Goal: Task Accomplishment & Management: Use online tool/utility

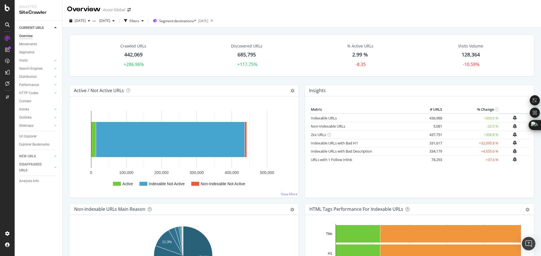
click at [132, 57] on div "442,069" at bounding box center [133, 54] width 18 height 7
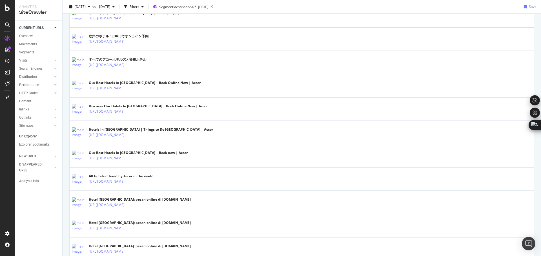
scroll to position [197, 0]
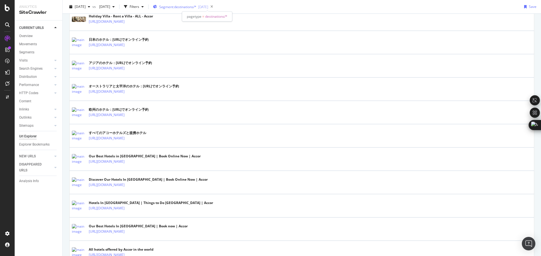
click at [196, 7] on span "Segment: destinations/*" at bounding box center [177, 7] width 37 height 5
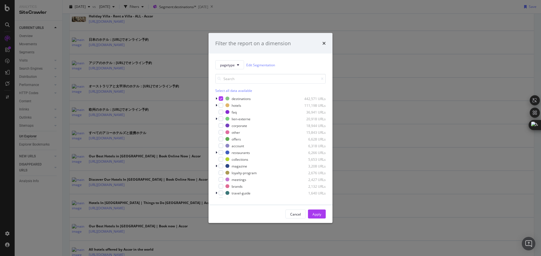
click at [322, 45] on div "Filter the report on a dimension" at bounding box center [270, 43] width 110 height 7
click at [323, 44] on icon "times" at bounding box center [323, 43] width 3 height 5
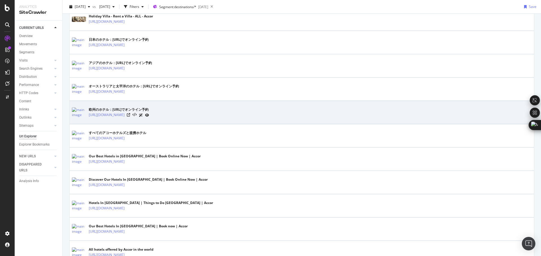
scroll to position [0, 0]
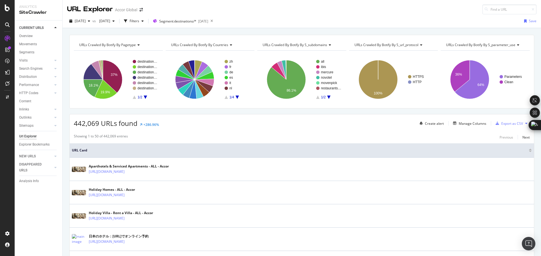
click at [157, 146] on th "URL Card" at bounding box center [302, 151] width 464 height 14
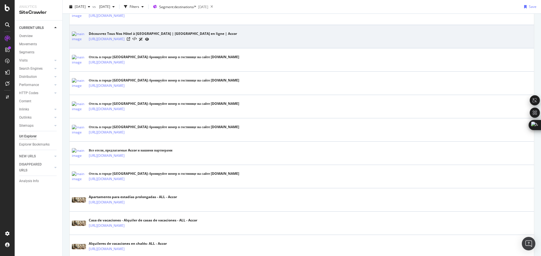
scroll to position [1099, 0]
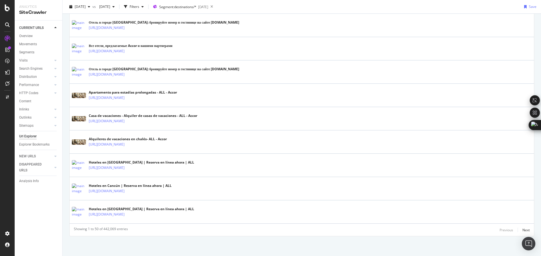
drag, startPoint x: 278, startPoint y: 175, endPoint x: 280, endPoint y: 186, distance: 10.9
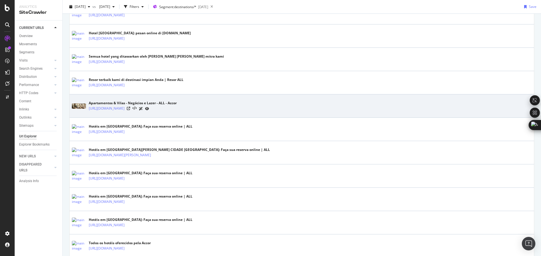
scroll to position [0, 0]
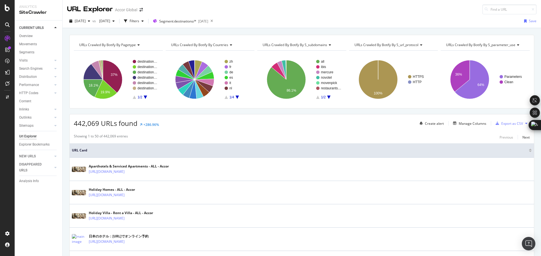
drag, startPoint x: 277, startPoint y: 235, endPoint x: 273, endPoint y: 115, distance: 119.2
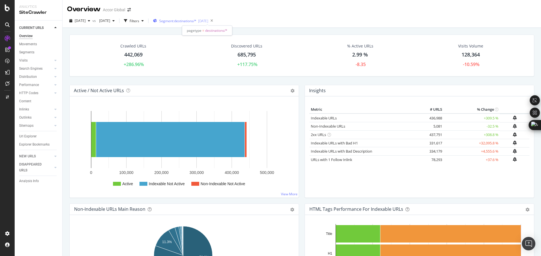
click at [196, 20] on span "Segment: destinations/*" at bounding box center [177, 21] width 37 height 5
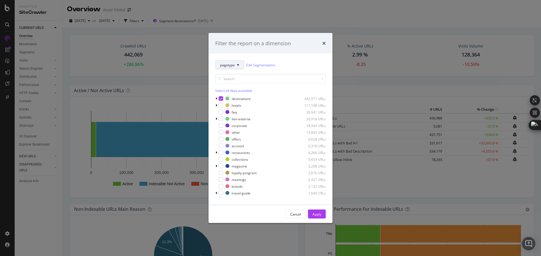
click at [234, 65] on span "pagetype" at bounding box center [227, 65] width 15 height 5
click at [221, 98] on icon "modal" at bounding box center [221, 98] width 3 height 3
click at [316, 215] on div "Apply" at bounding box center [316, 214] width 9 height 5
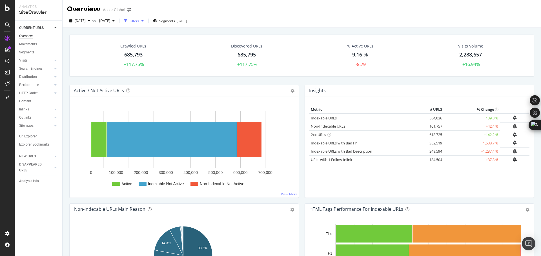
click at [139, 20] on div "Filters" at bounding box center [135, 21] width 10 height 5
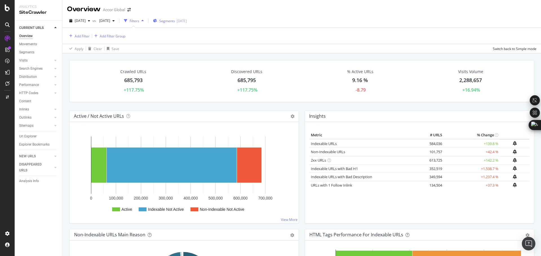
click at [157, 21] on icon "button" at bounding box center [155, 20] width 4 height 3
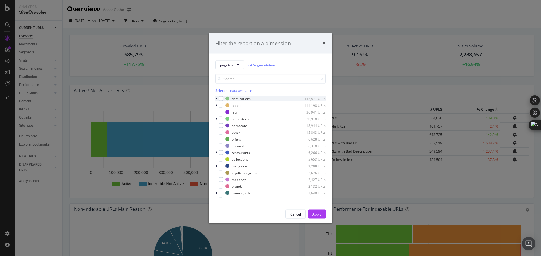
click at [218, 99] on div "modal" at bounding box center [216, 99] width 3 height 6
click at [222, 98] on div "modal" at bounding box center [220, 99] width 5 height 5
click at [151, 87] on div "Filter the report on a dimension pagetype Edit Segmentation Select all data ava…" at bounding box center [270, 128] width 541 height 256
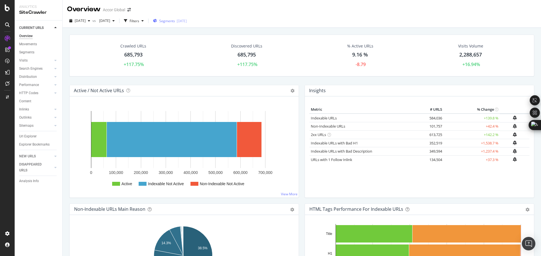
click at [175, 22] on span "Segments" at bounding box center [167, 21] width 16 height 5
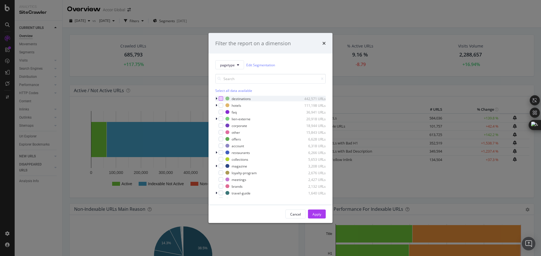
click at [221, 97] on div "modal" at bounding box center [220, 99] width 5 height 5
click at [322, 214] on button "Apply" at bounding box center [317, 214] width 18 height 9
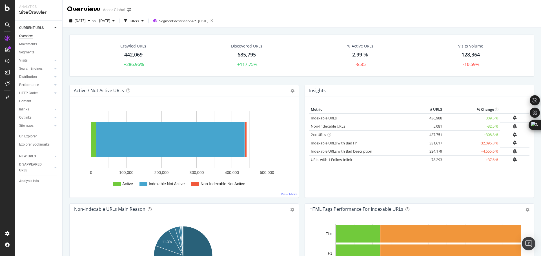
click at [129, 57] on div "442,069" at bounding box center [133, 54] width 18 height 7
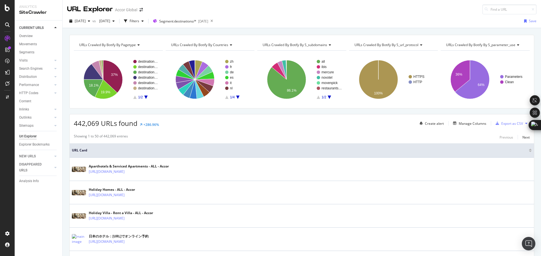
click at [328, 97] on icon "A chart." at bounding box center [328, 97] width 3 height 3
click at [316, 98] on icon "A chart." at bounding box center [317, 97] width 3 height 3
click at [139, 23] on div "Filters" at bounding box center [135, 21] width 10 height 5
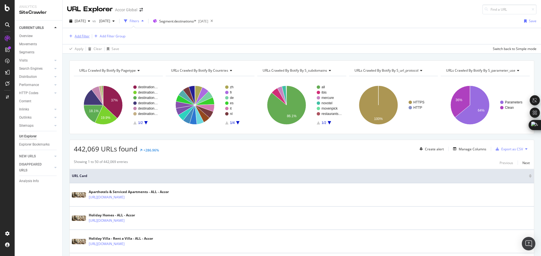
click at [75, 37] on div "Add Filter" at bounding box center [82, 36] width 15 height 5
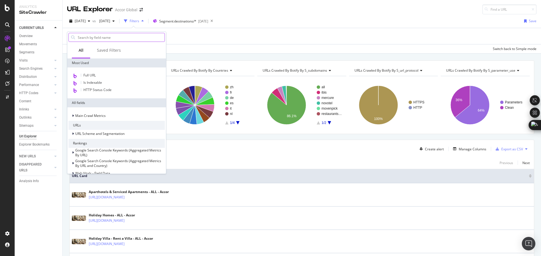
click at [105, 35] on input "text" at bounding box center [120, 37] width 87 height 8
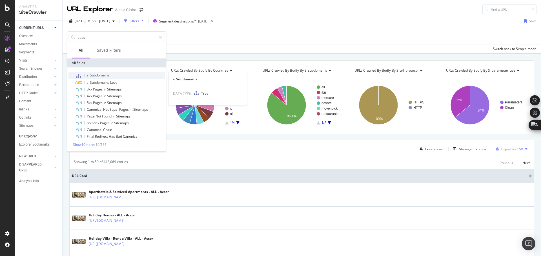
type input "subs"
click at [91, 73] on span "s_Subdomains" at bounding box center [98, 75] width 23 height 5
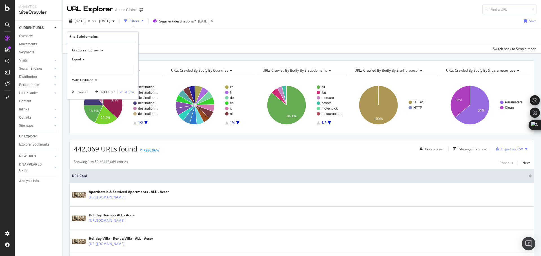
click at [93, 68] on div at bounding box center [102, 69] width 61 height 9
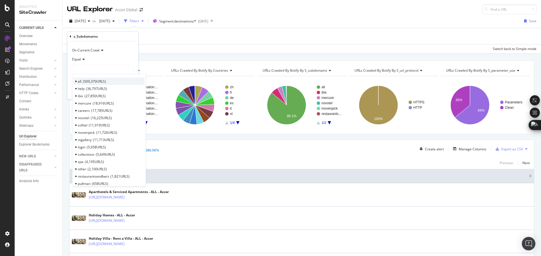
click at [91, 81] on span "509,370 URLS" at bounding box center [94, 81] width 23 height 5
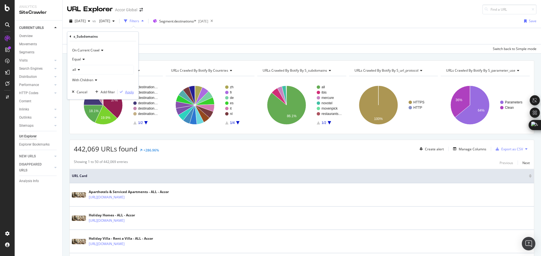
click at [126, 92] on div "Apply" at bounding box center [129, 92] width 9 height 5
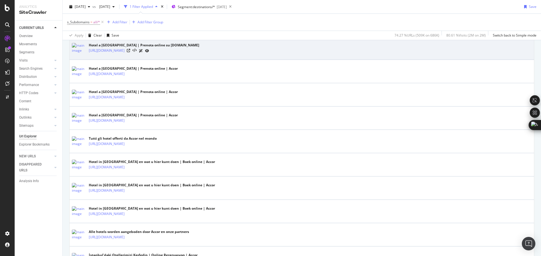
scroll to position [1129, 0]
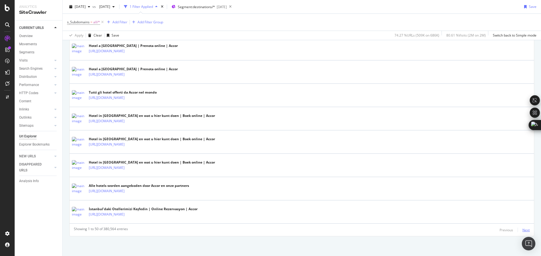
click at [522, 229] on div "Next" at bounding box center [525, 230] width 7 height 5
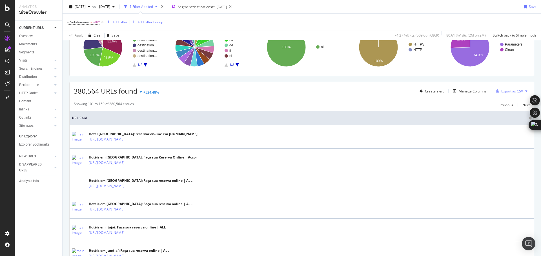
scroll to position [0, 0]
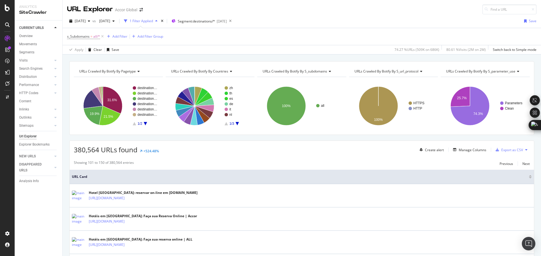
drag, startPoint x: 277, startPoint y: 207, endPoint x: 273, endPoint y: 160, distance: 47.5
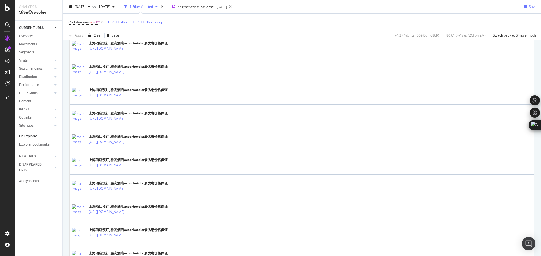
scroll to position [1129, 0]
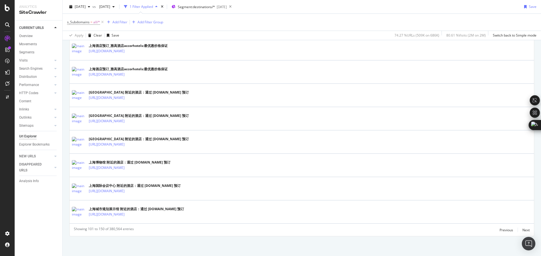
drag, startPoint x: 314, startPoint y: 74, endPoint x: 312, endPoint y: 173, distance: 99.4
click at [522, 227] on button "Next" at bounding box center [525, 230] width 7 height 7
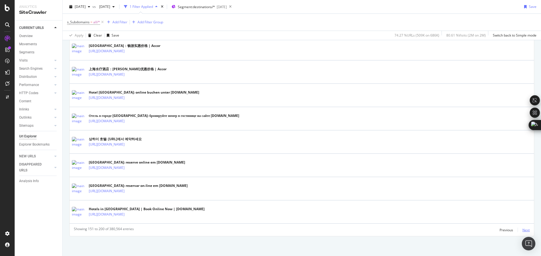
click at [522, 231] on div "Next" at bounding box center [525, 230] width 7 height 5
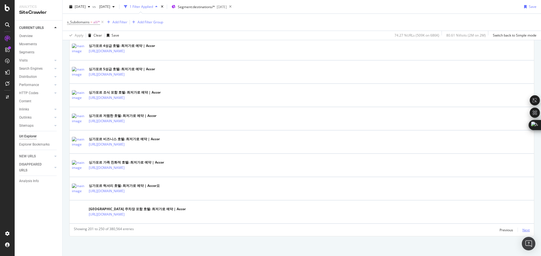
click at [523, 229] on div "Next" at bounding box center [525, 230] width 7 height 5
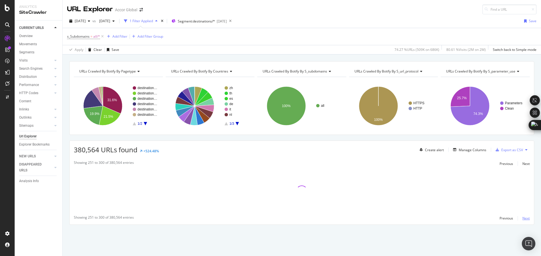
scroll to position [0, 0]
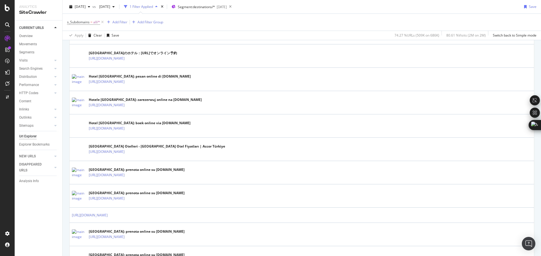
drag, startPoint x: 265, startPoint y: 192, endPoint x: 271, endPoint y: 226, distance: 34.6
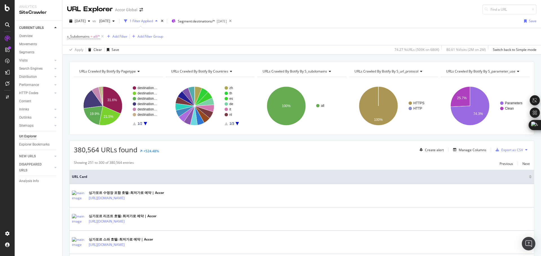
drag, startPoint x: 273, startPoint y: 164, endPoint x: 273, endPoint y: 124, distance: 40.0
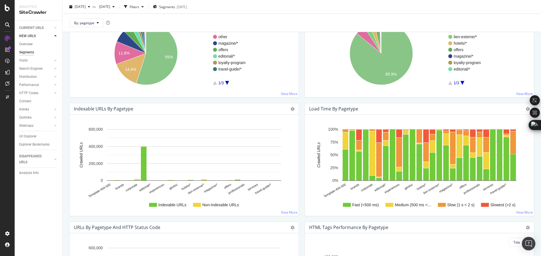
scroll to position [282, 0]
